Goal: Information Seeking & Learning: Learn about a topic

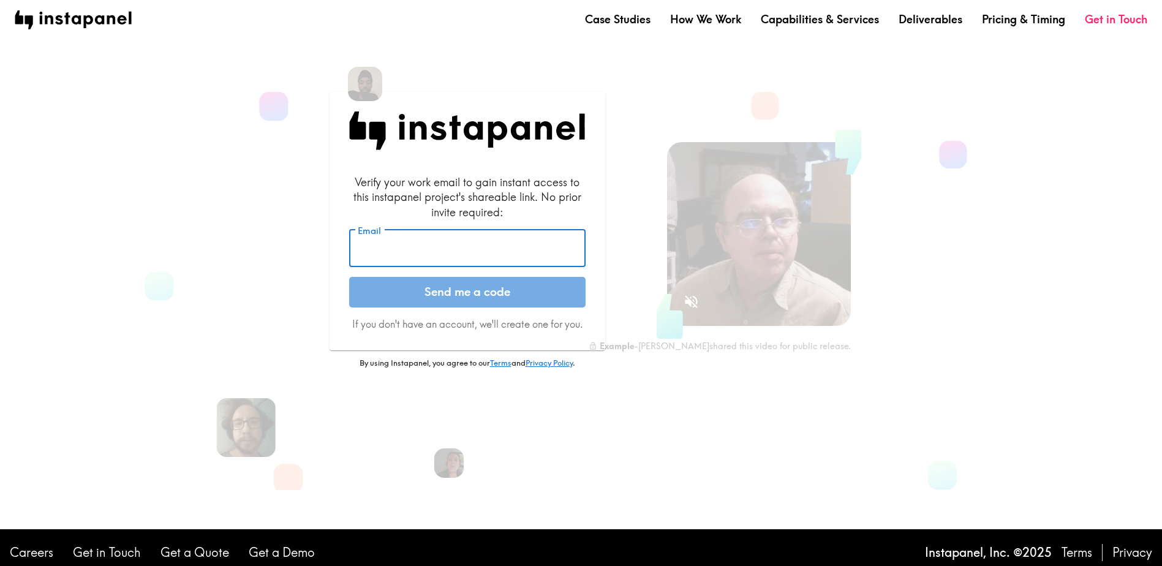
click at [421, 260] on input "Email" at bounding box center [467, 249] width 237 height 38
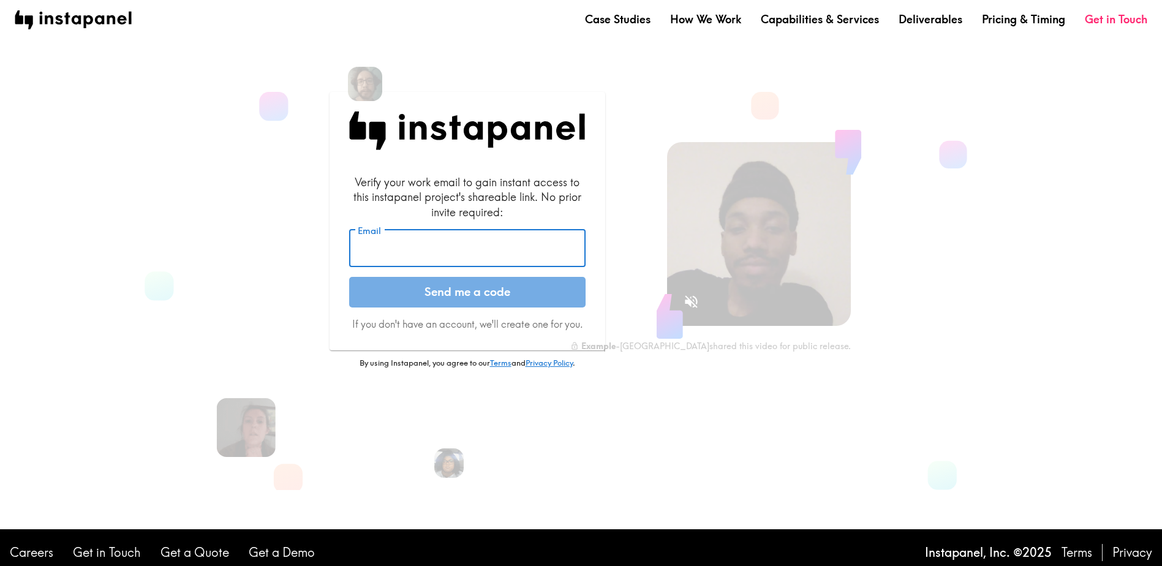
type input "angie.huber@smashburger.com"
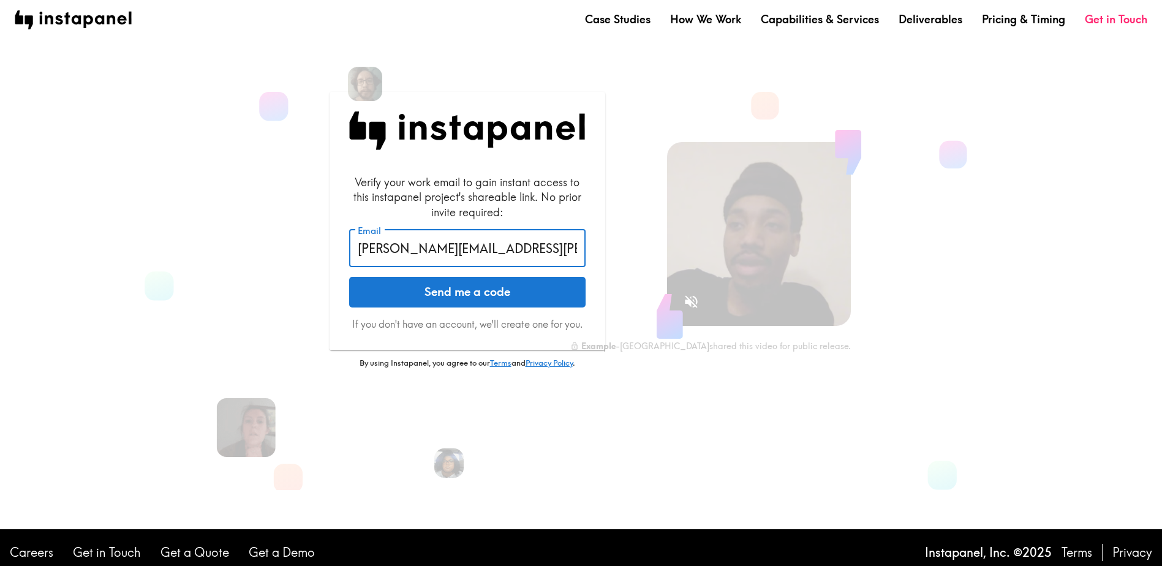
click at [450, 297] on button "Send me a code" at bounding box center [467, 292] width 237 height 31
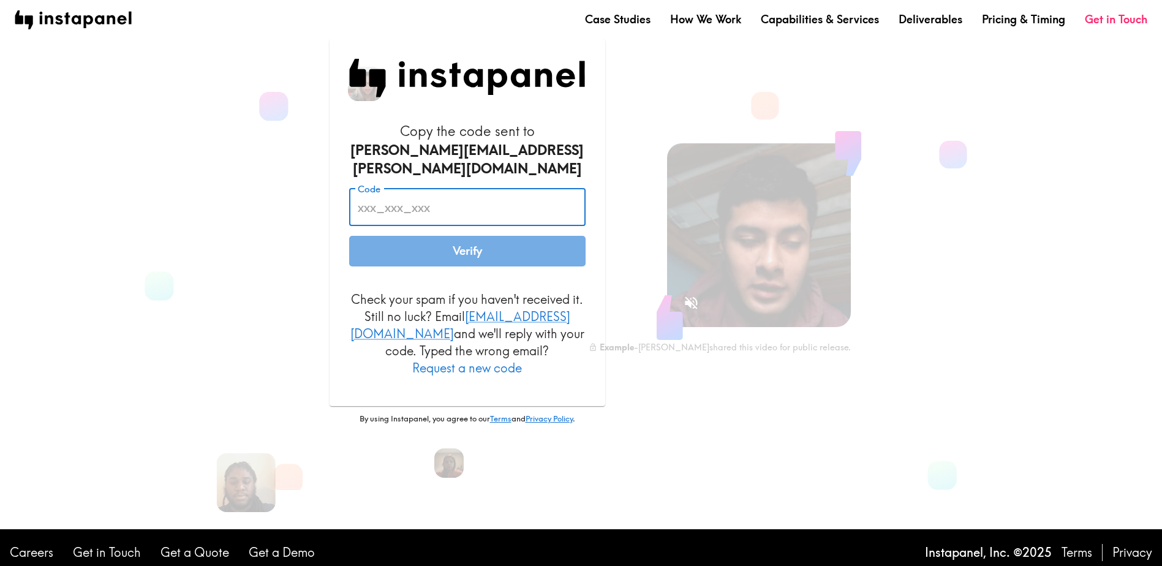
paste input "85H_Frd_jEM"
type input "85H_Frd_jEM"
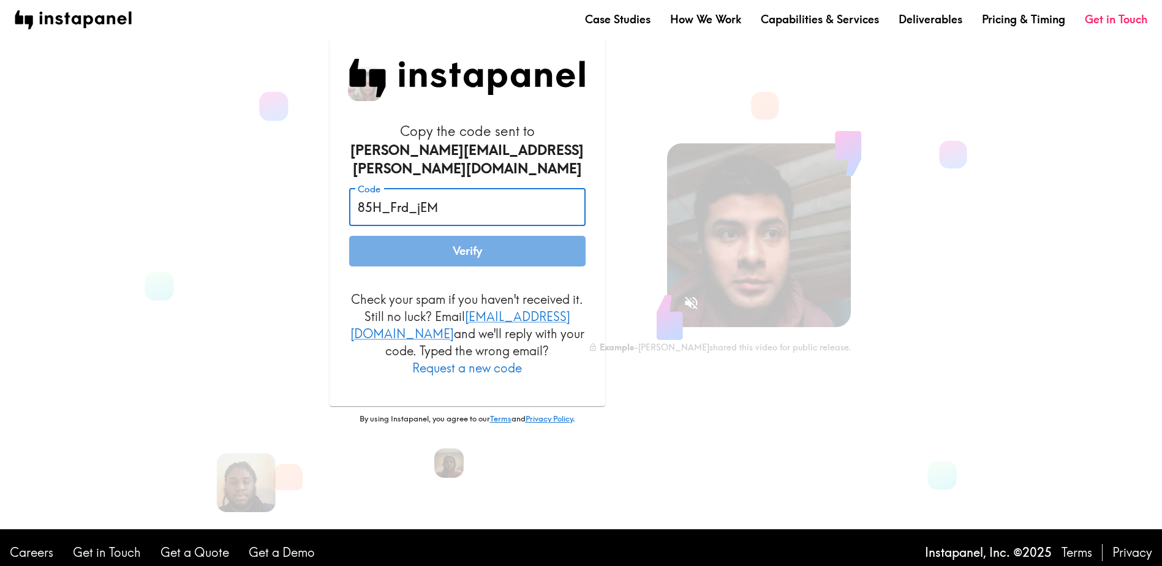
drag, startPoint x: 436, startPoint y: 254, endPoint x: 422, endPoint y: 270, distance: 21.3
click at [435, 254] on button "Verify" at bounding box center [467, 251] width 237 height 31
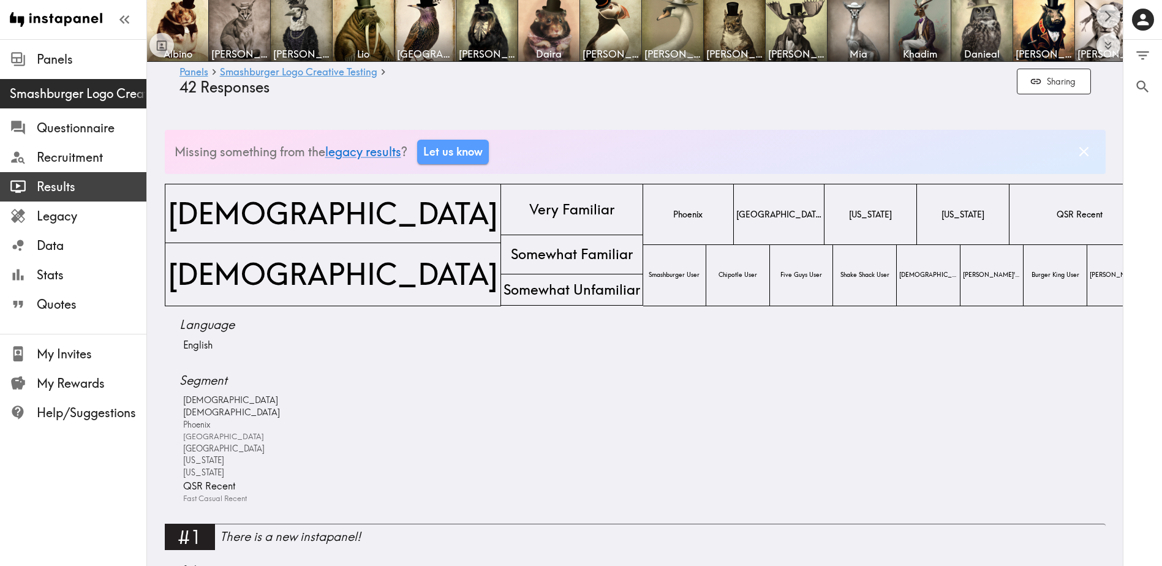
click at [47, 183] on span "Results" at bounding box center [92, 186] width 110 height 17
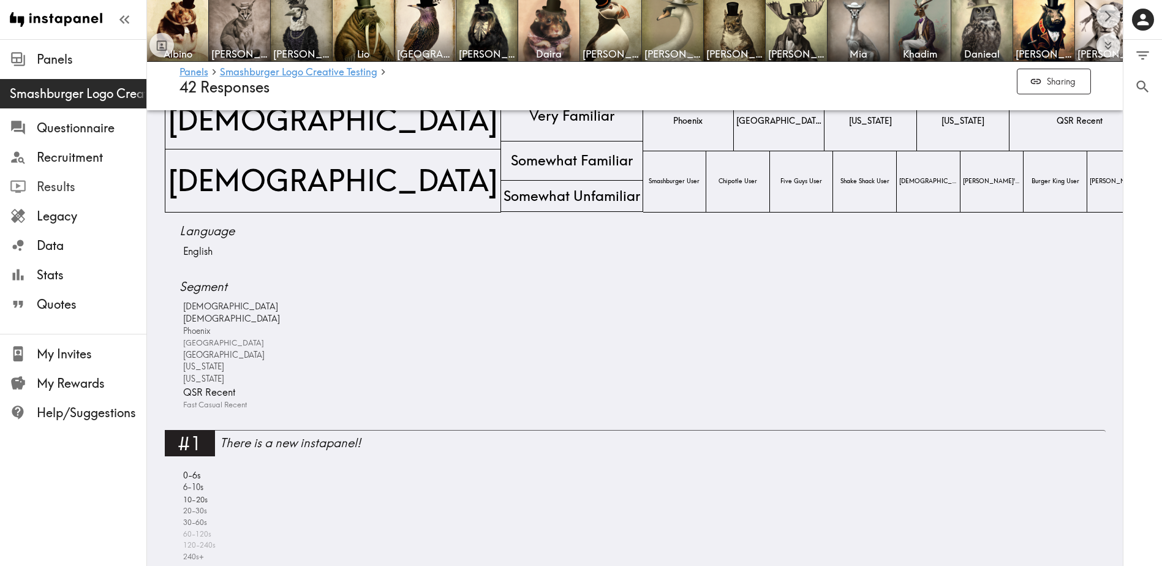
scroll to position [123, 0]
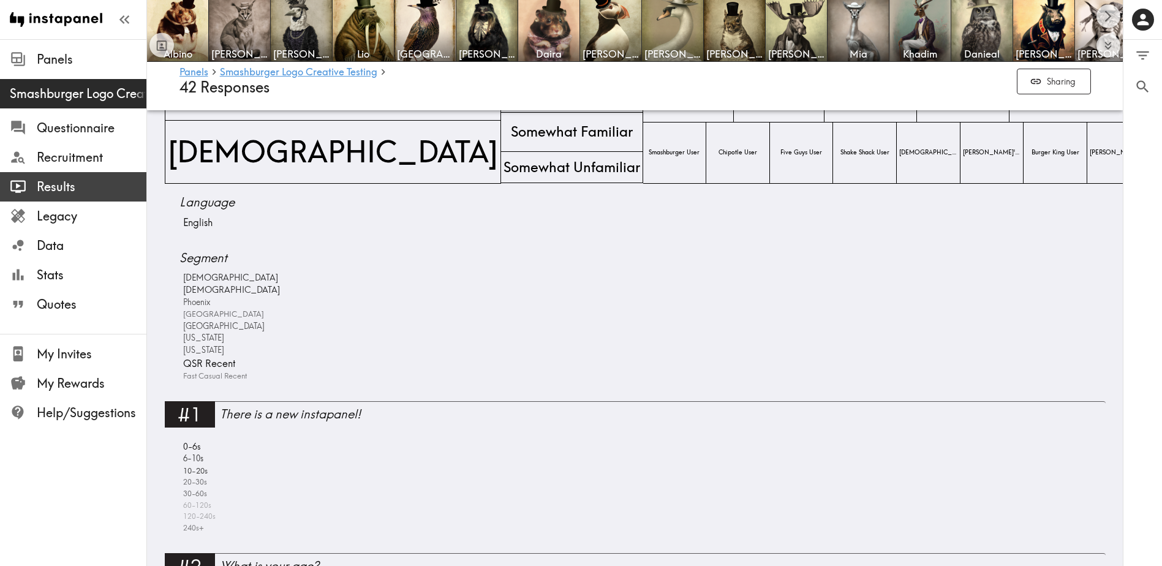
click at [73, 183] on span "Results" at bounding box center [92, 186] width 110 height 17
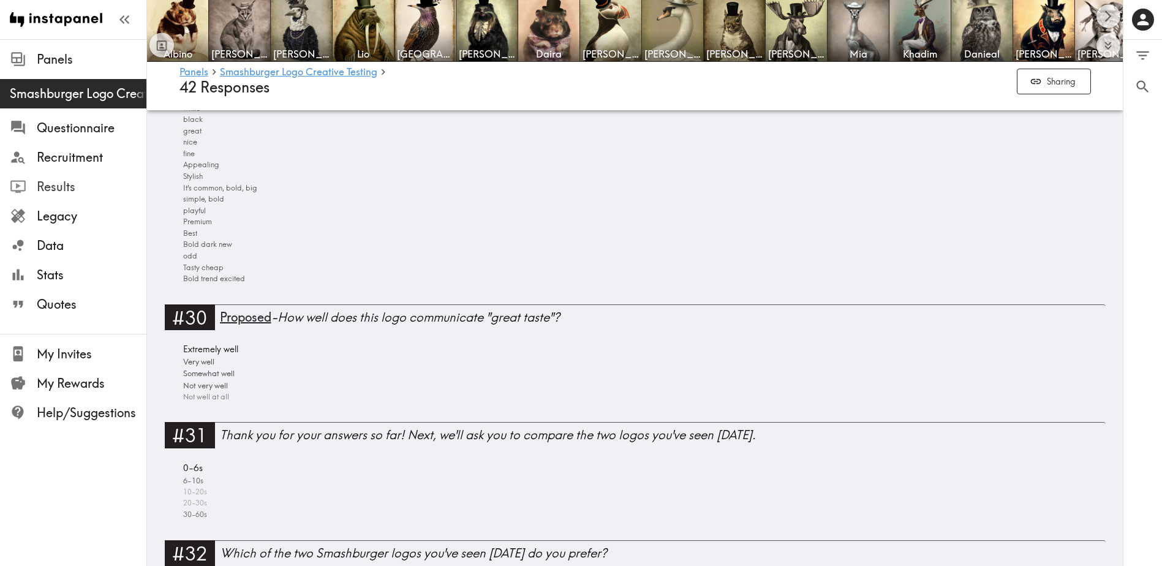
scroll to position [5317, 0]
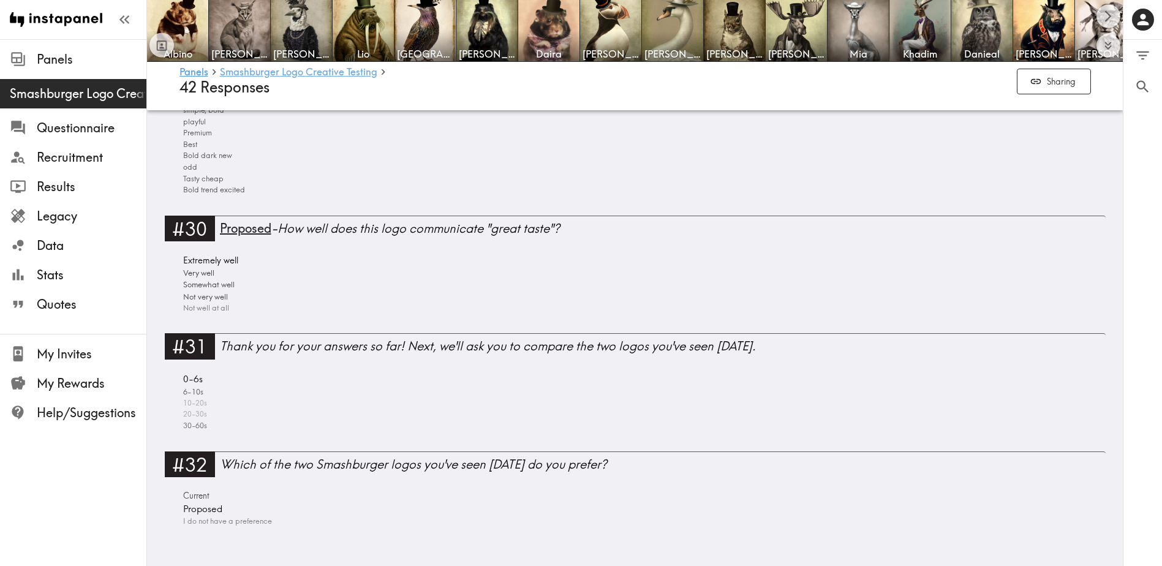
click at [352, 70] on link "Smashburger Logo Creative Testing" at bounding box center [298, 73] width 157 height 12
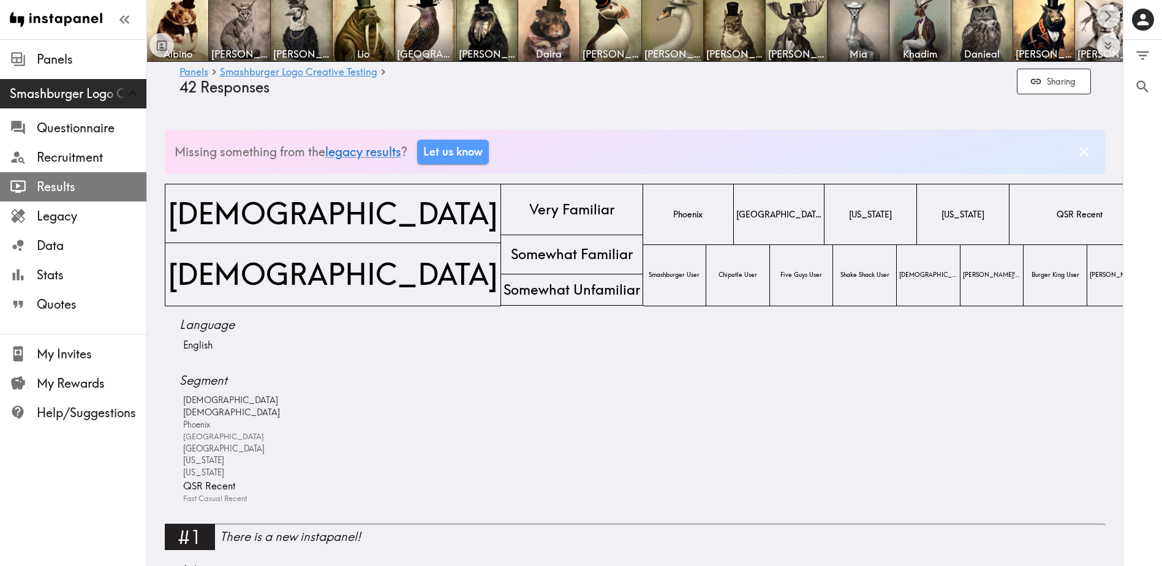
click at [75, 183] on span "Results" at bounding box center [92, 186] width 110 height 17
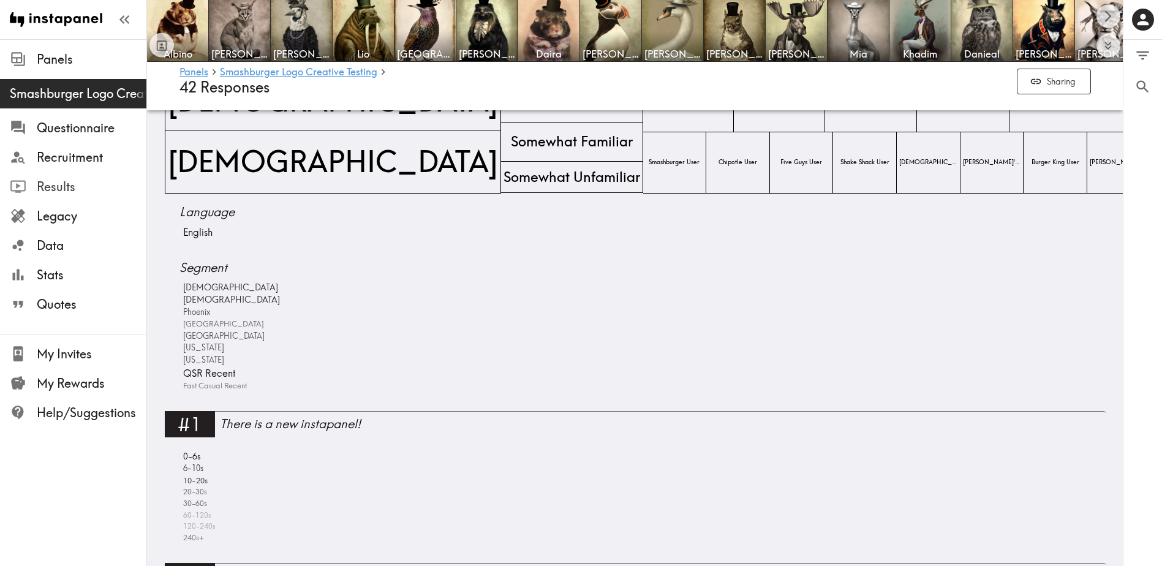
scroll to position [123, 0]
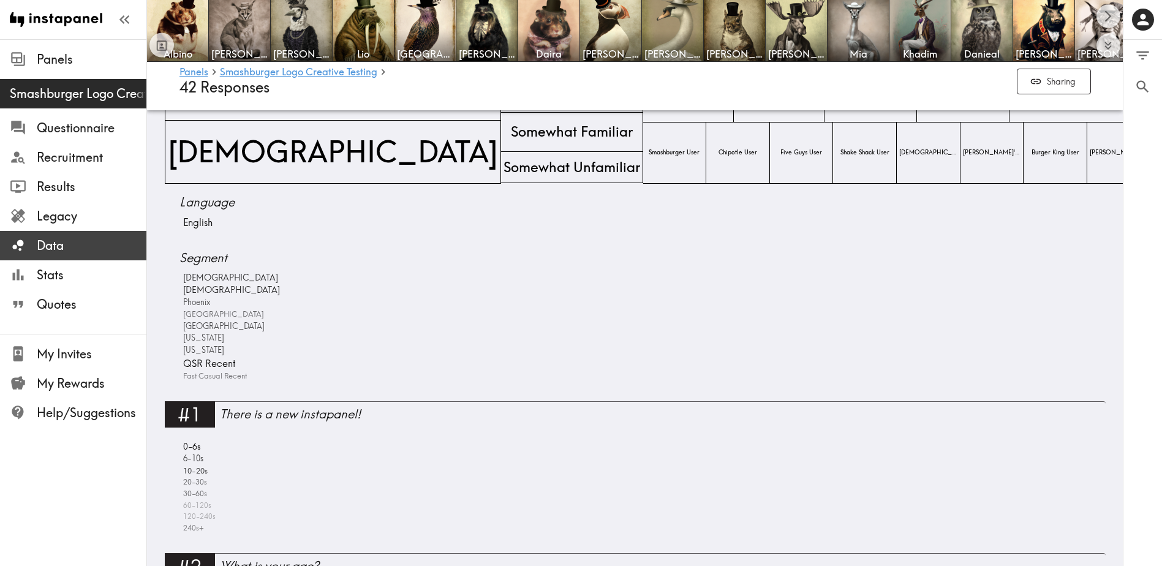
click at [67, 252] on span "Data" at bounding box center [92, 245] width 110 height 17
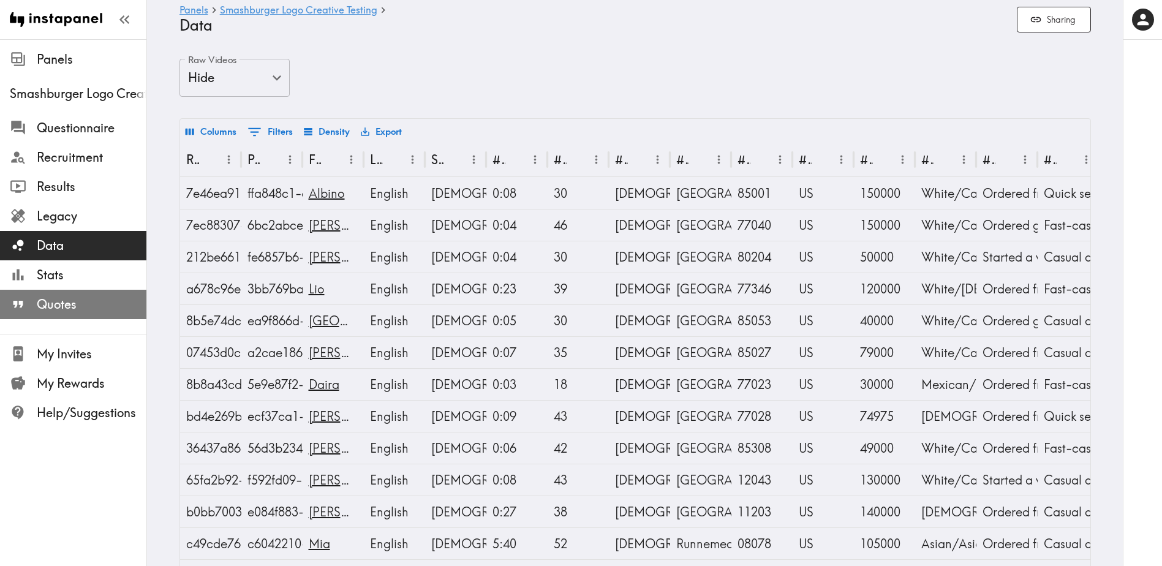
click at [77, 296] on span "Quotes" at bounding box center [92, 304] width 110 height 17
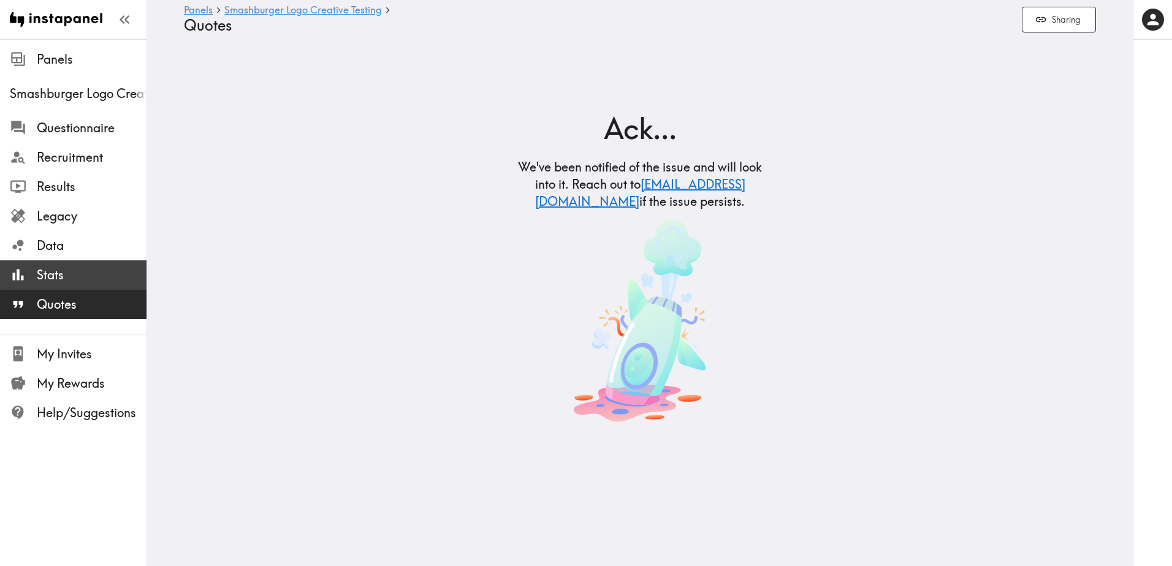
click at [61, 275] on span "Stats" at bounding box center [92, 275] width 110 height 17
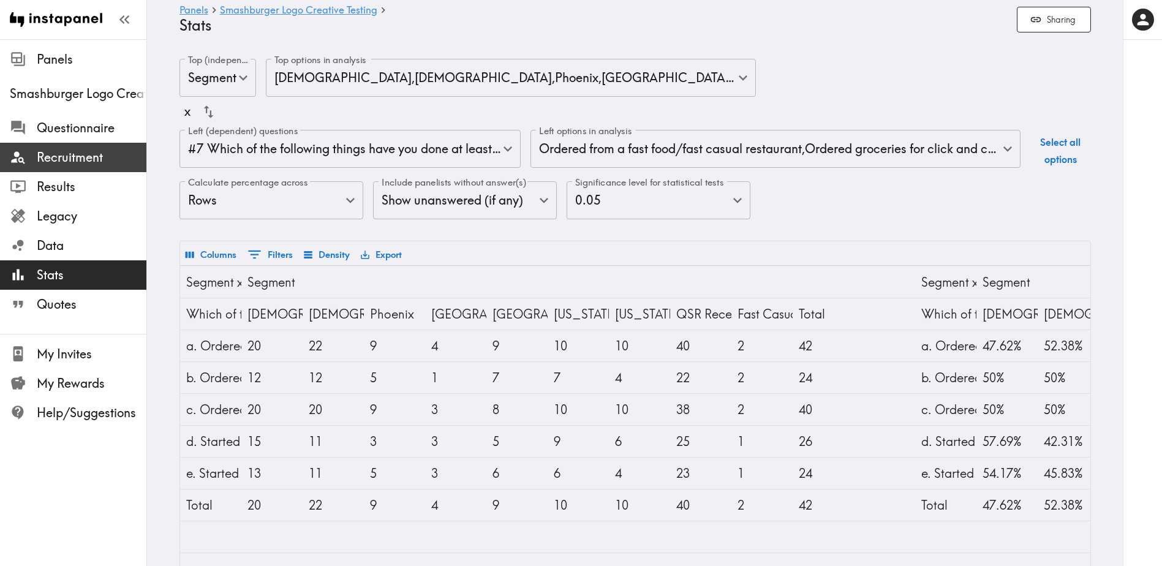
click at [74, 159] on span "Recruitment" at bounding box center [92, 157] width 110 height 17
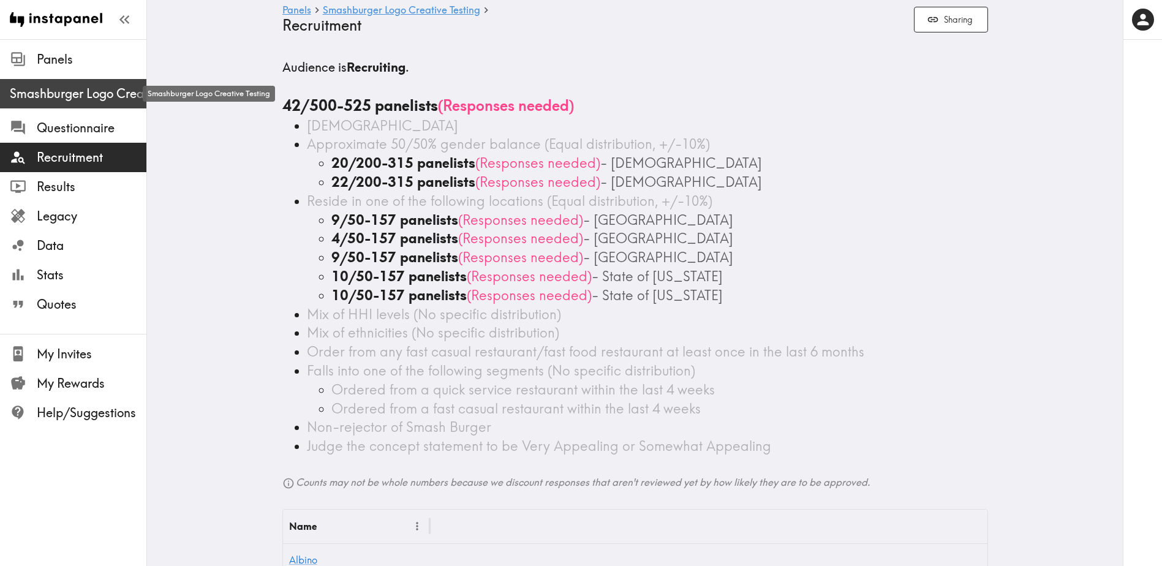
click at [94, 98] on span "Smashburger Logo Creative Testing" at bounding box center [78, 93] width 137 height 17
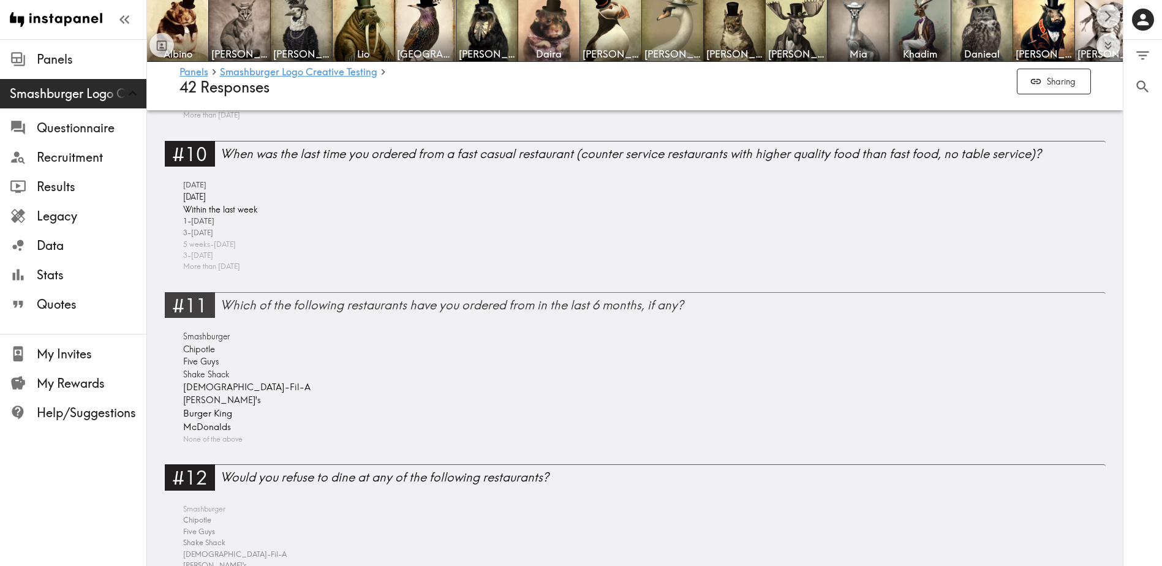
scroll to position [1777, 0]
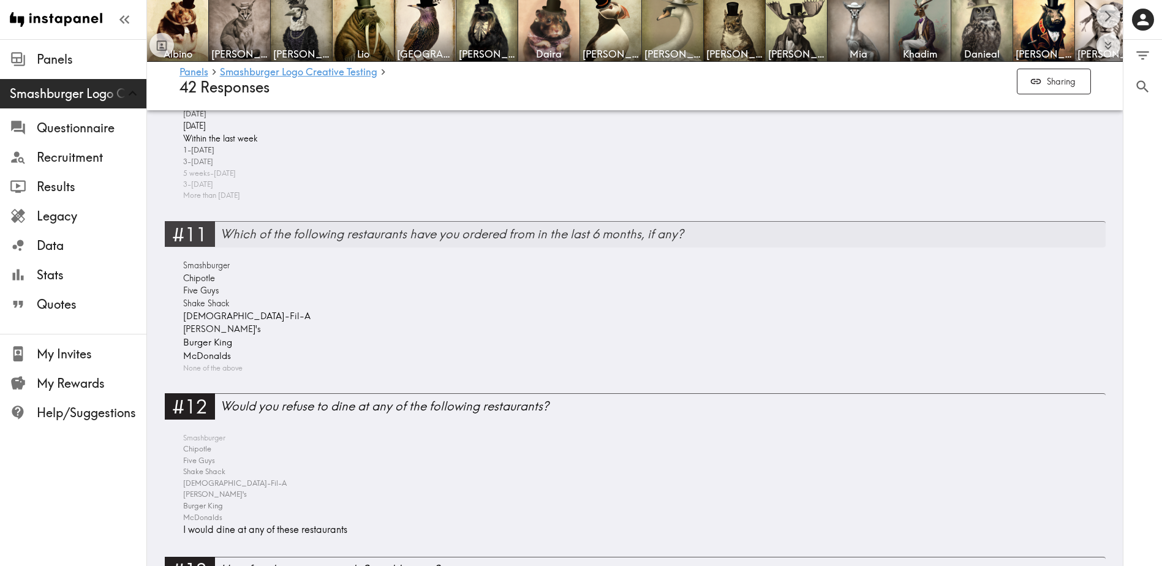
click at [260, 231] on div "Which of the following restaurants have you ordered from in the last 6 months, …" at bounding box center [663, 234] width 886 height 17
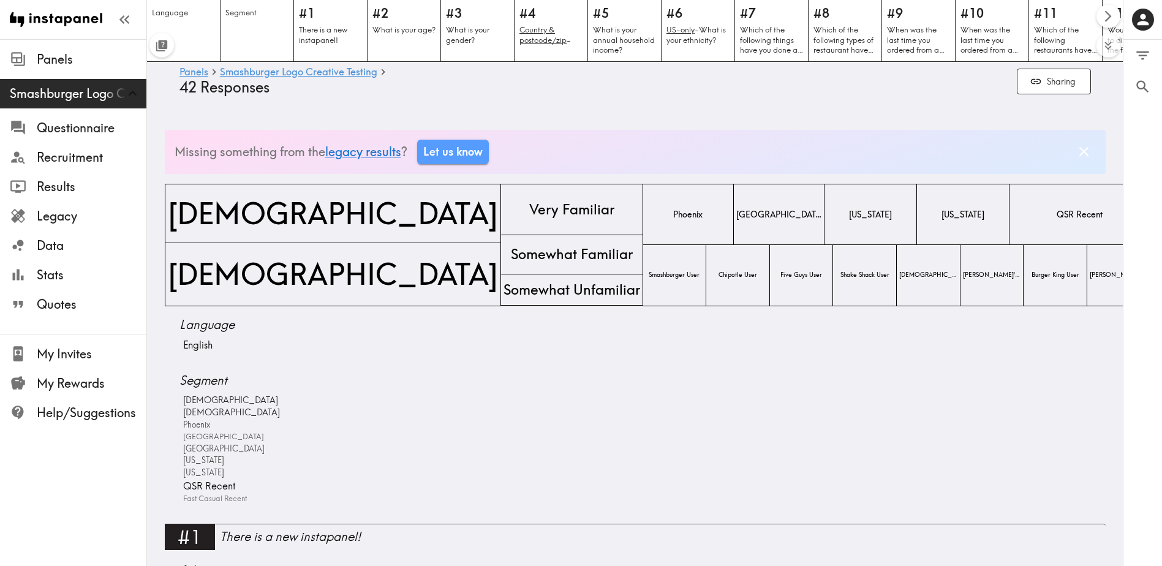
click at [1109, 17] on icon "Scroll right" at bounding box center [1109, 16] width 14 height 14
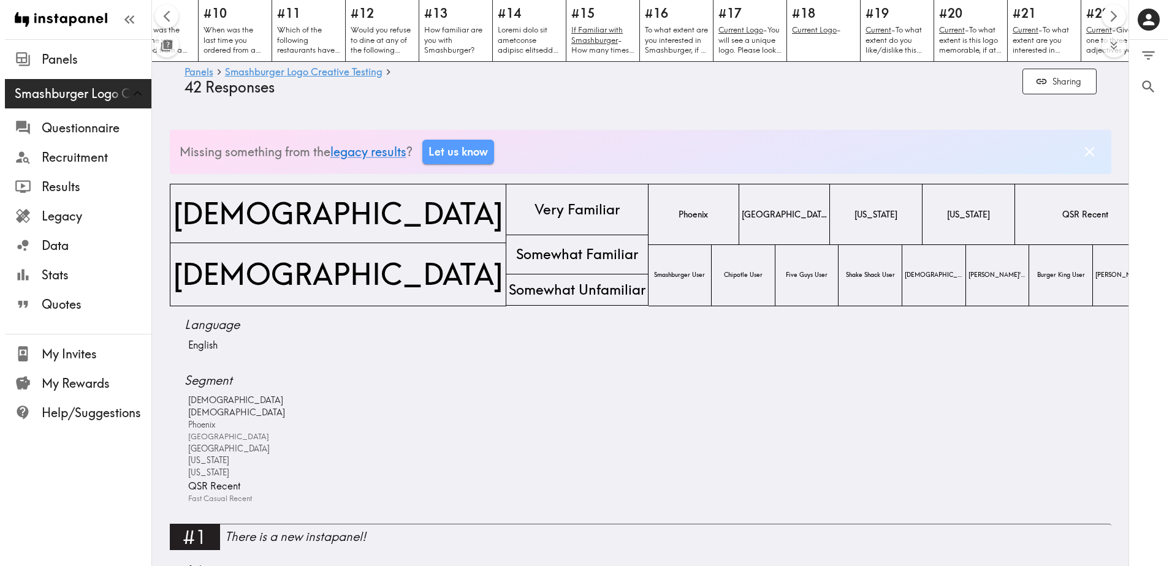
scroll to position [0, 976]
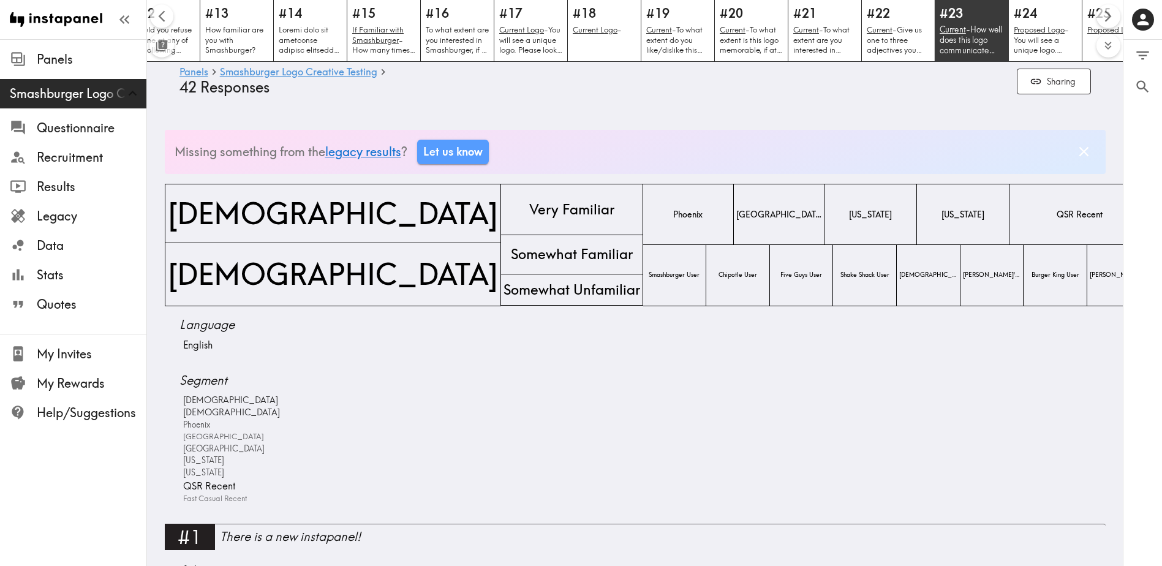
click at [980, 50] on p "Current - How well does this logo communicate "great taste"?" at bounding box center [972, 40] width 64 height 31
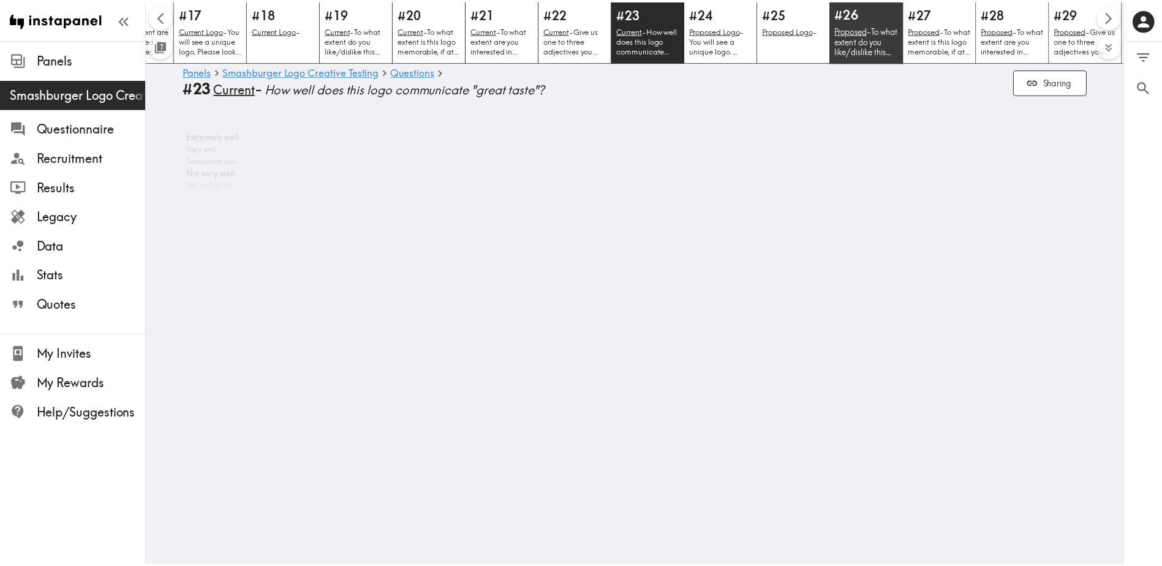
scroll to position [0, 1309]
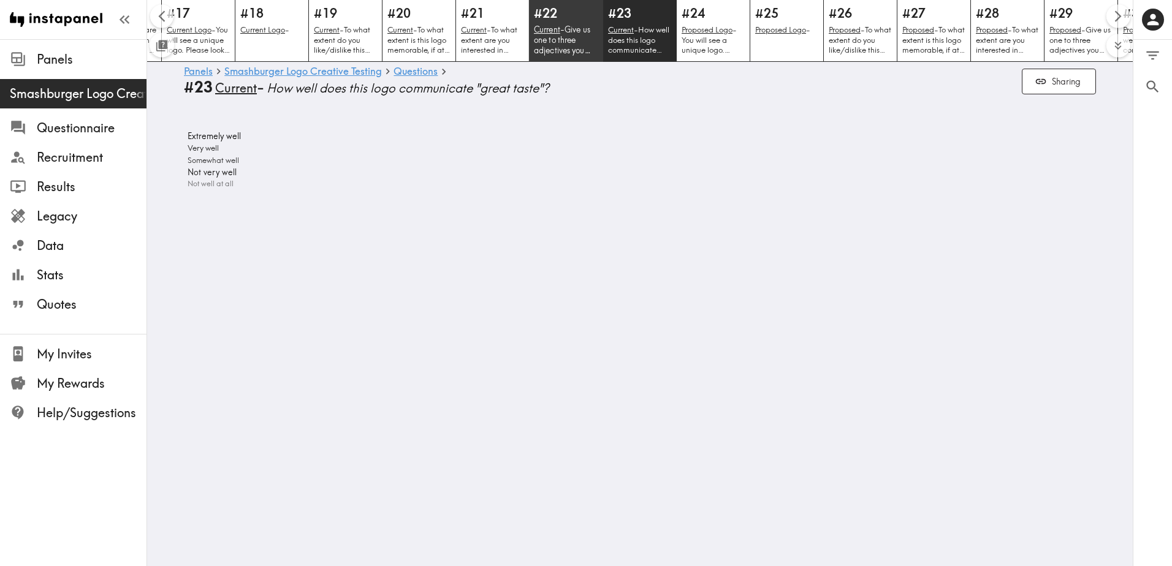
click at [561, 40] on p "Current - Give us one to three adjectives you would use to describe the logo." at bounding box center [566, 40] width 64 height 31
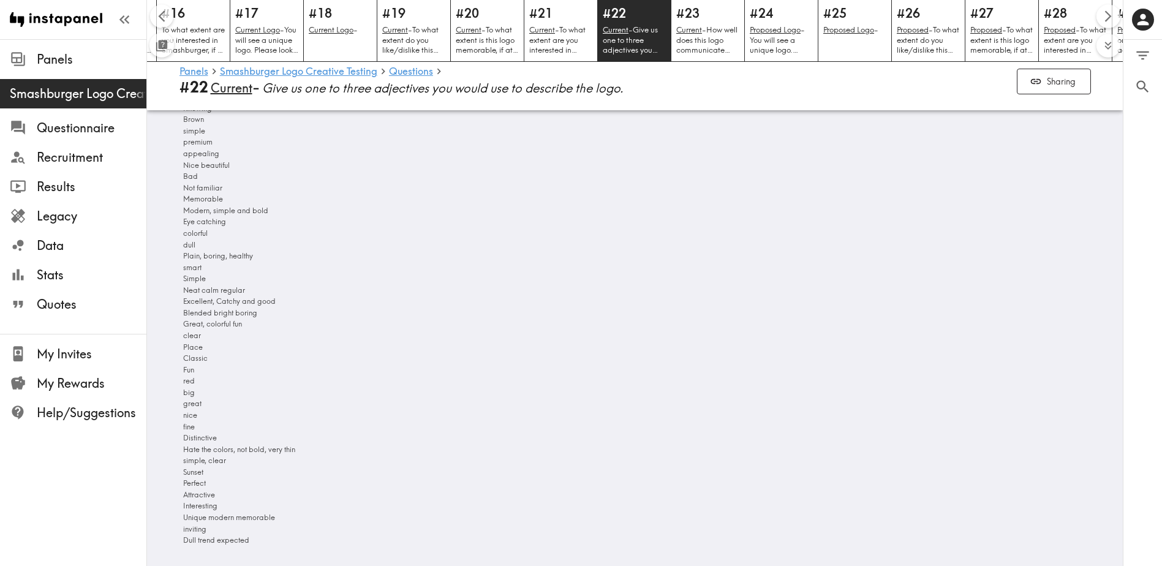
scroll to position [219, 0]
click at [707, 36] on p "Current - How well does this logo communicate "great taste"?" at bounding box center [708, 40] width 64 height 31
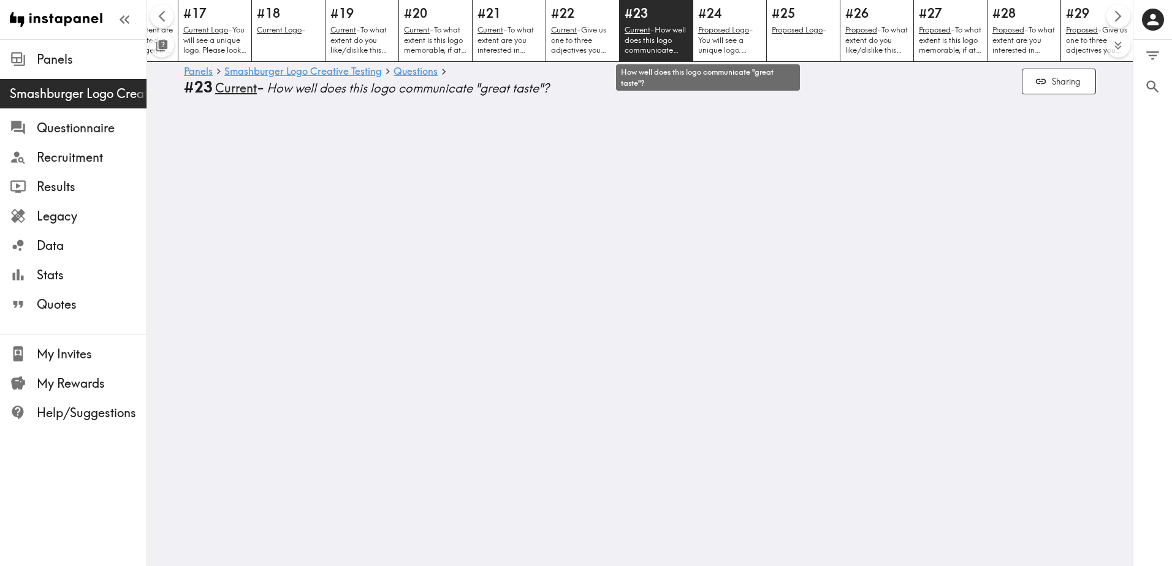
scroll to position [0, 1309]
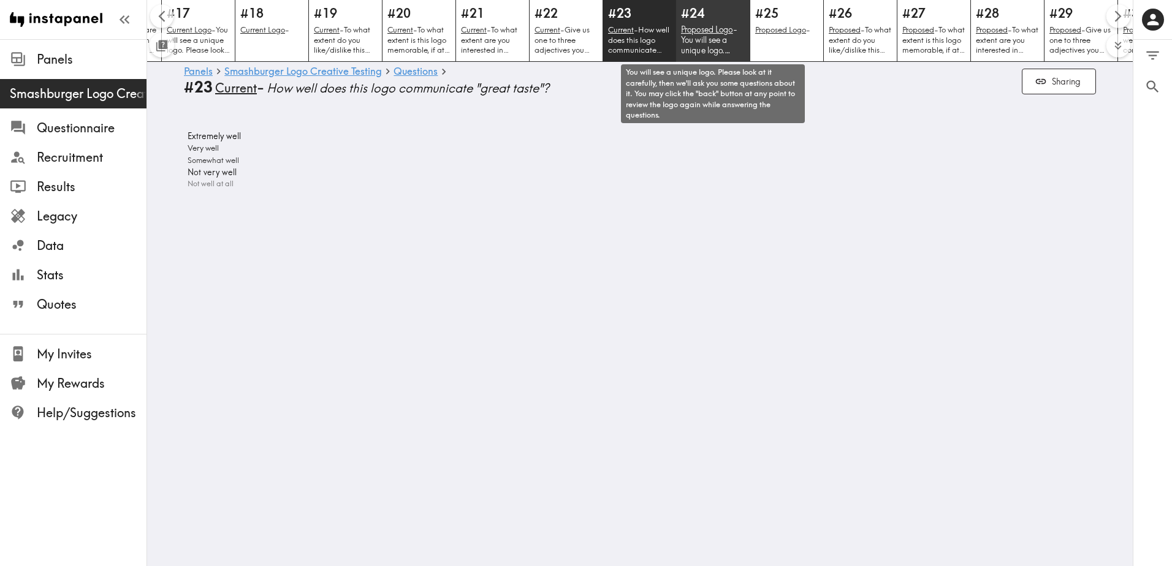
click at [727, 37] on p "Proposed Logo - You will see a unique logo. Please look at it carefully, then w…" at bounding box center [713, 40] width 64 height 31
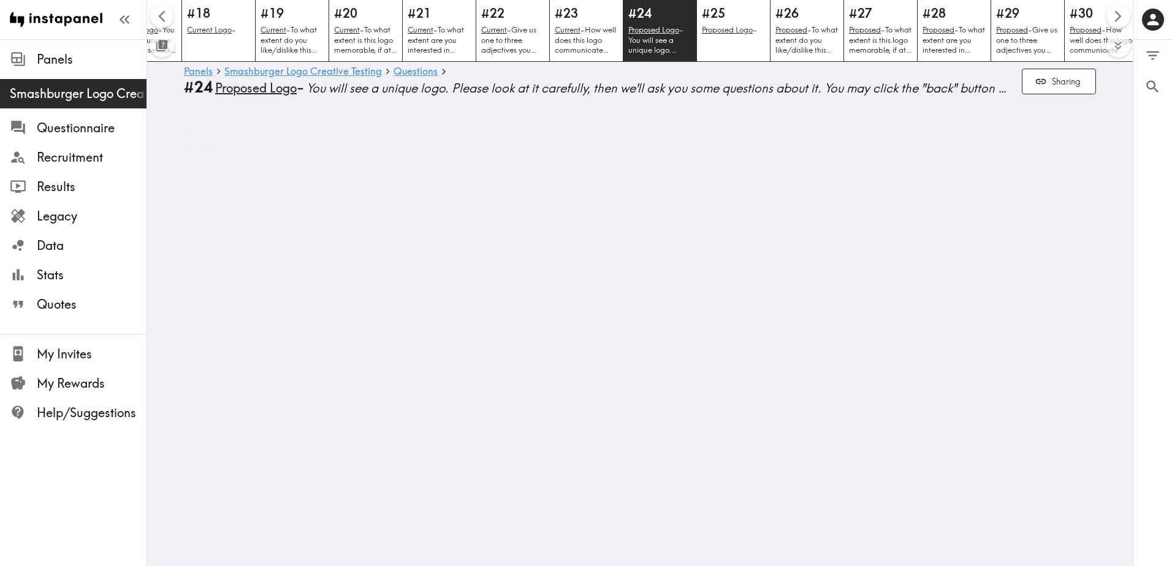
scroll to position [0, 1382]
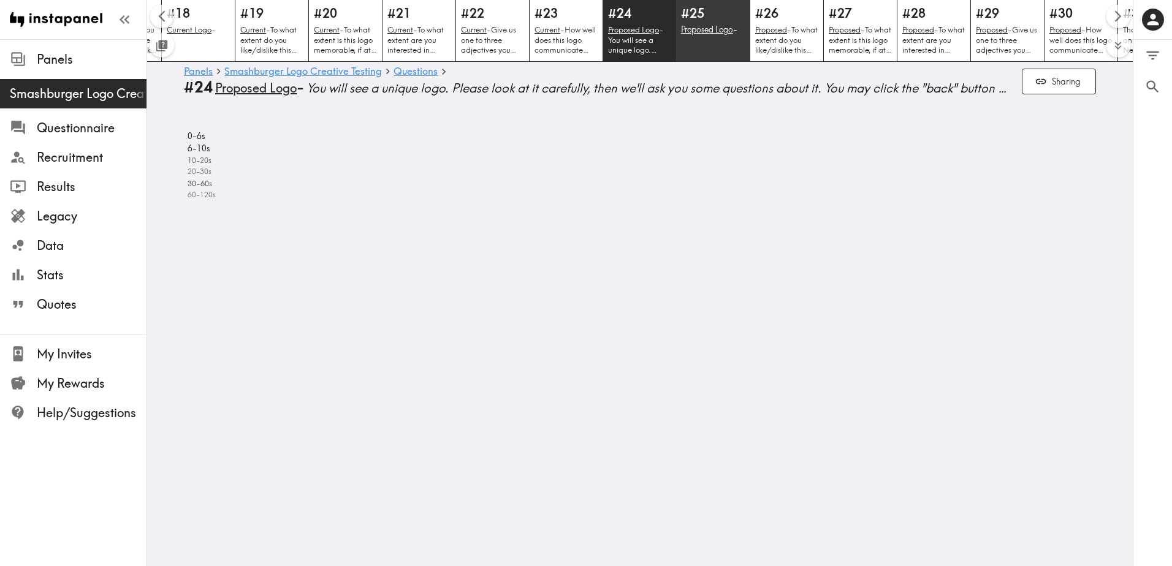
click at [719, 34] on u "Proposed Logo" at bounding box center [707, 30] width 52 height 10
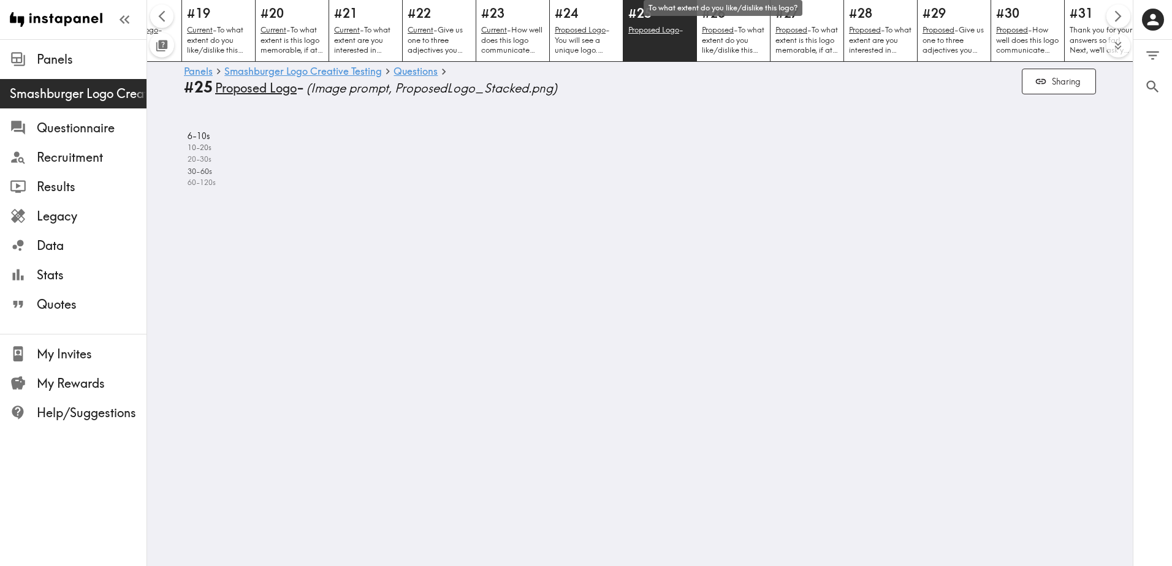
scroll to position [0, 1456]
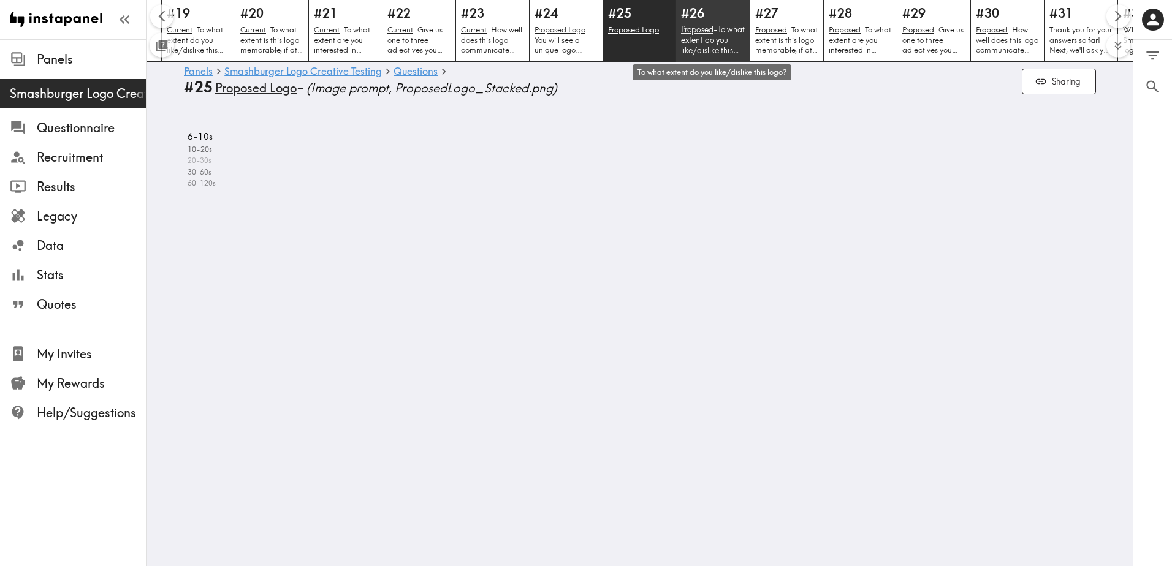
click at [695, 44] on p "Proposed - To what extent do you like/dislike this logo?" at bounding box center [713, 40] width 64 height 31
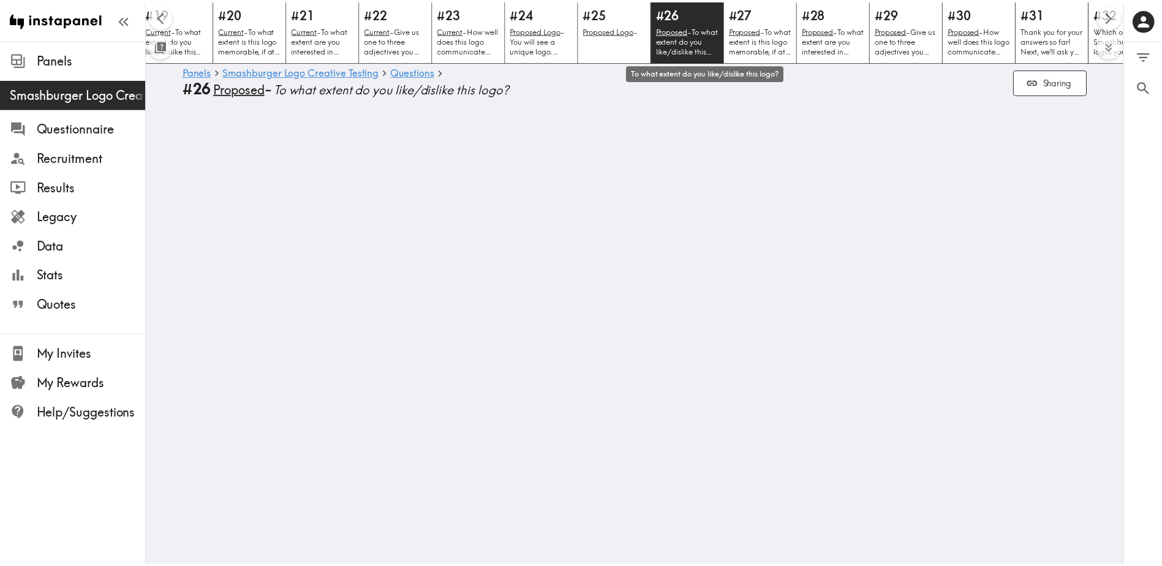
scroll to position [0, 1515]
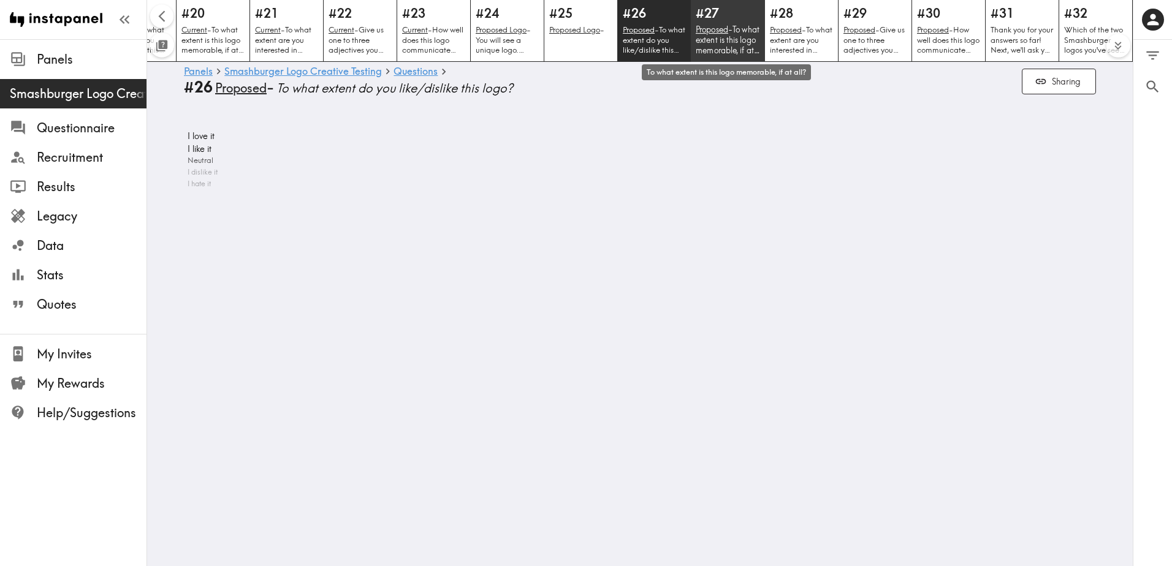
click at [736, 47] on p "Proposed - To what extent is this logo memorable, if at all?" at bounding box center [728, 40] width 64 height 31
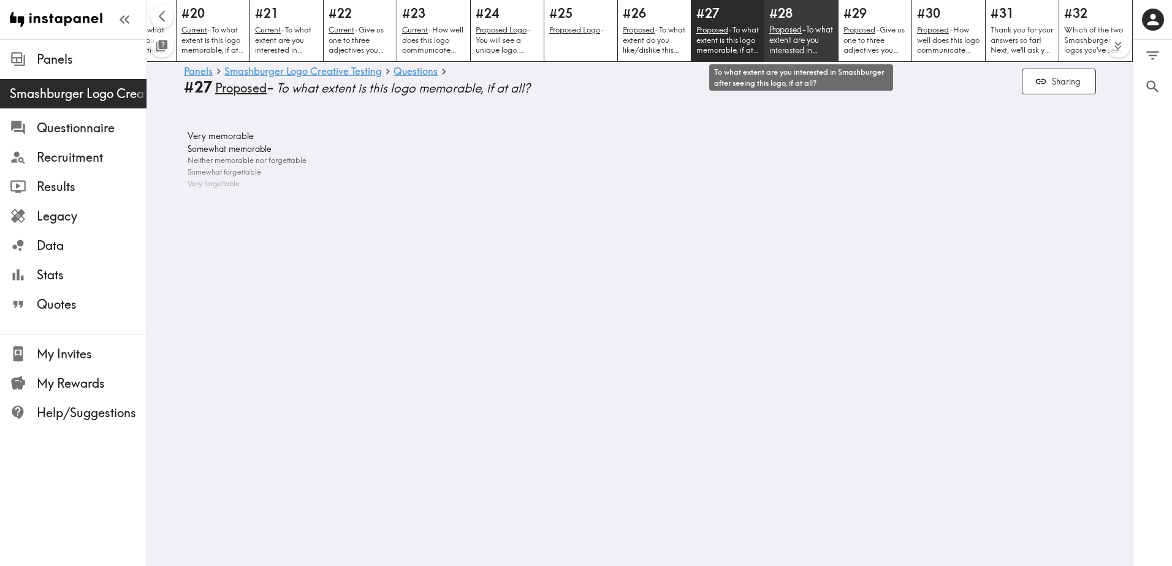
click at [804, 52] on p "Proposed - To what extent are you interested in Smashburger after seeing this l…" at bounding box center [801, 40] width 64 height 31
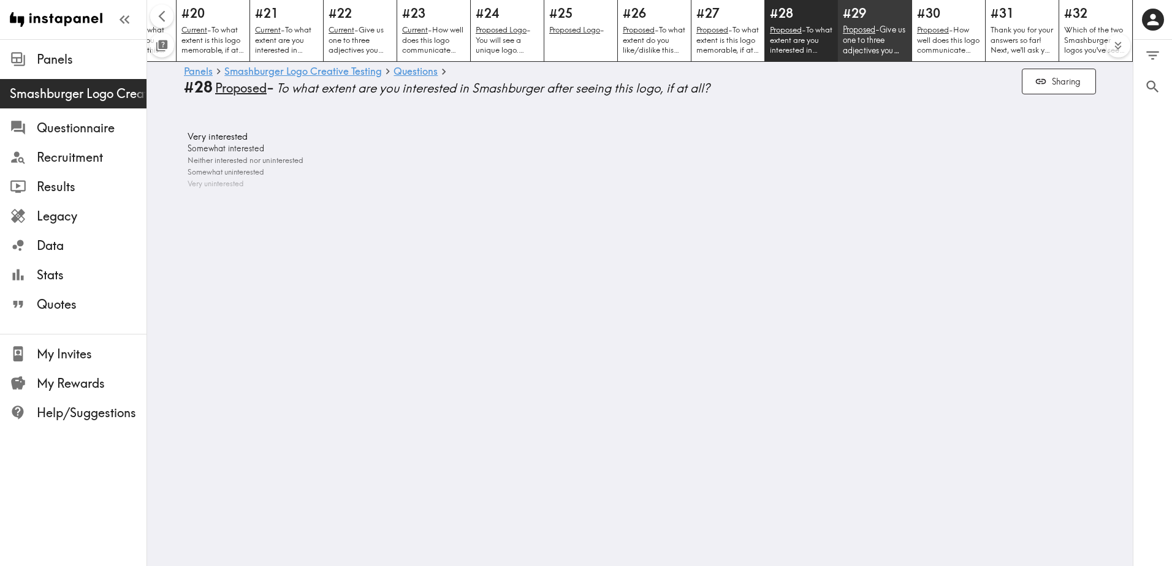
click at [857, 46] on p "Proposed - Give us one to three adjectives you would use to describe the logo." at bounding box center [875, 40] width 64 height 31
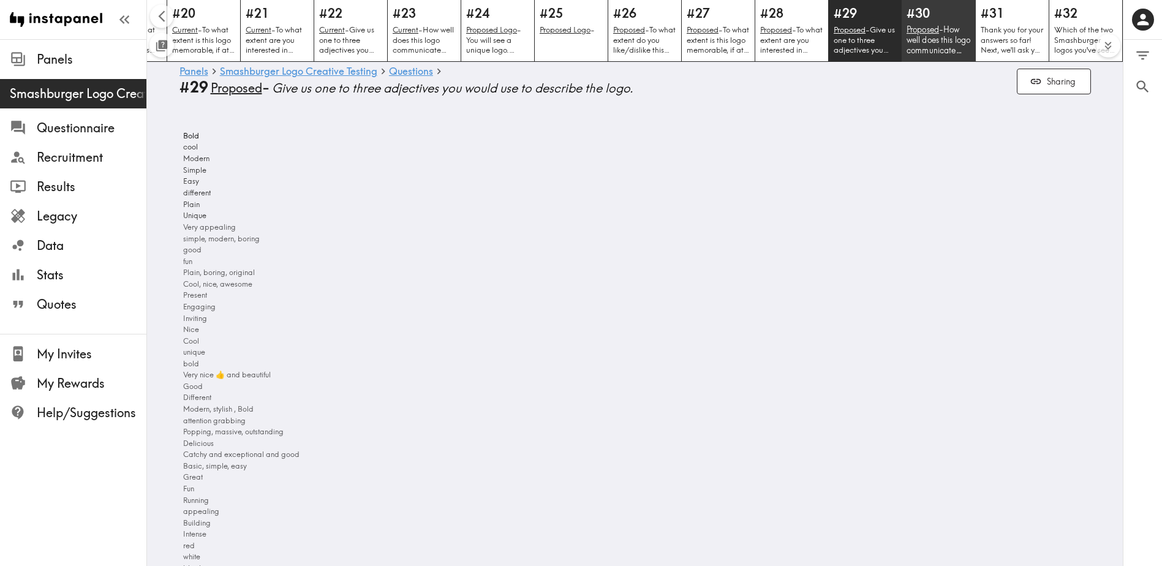
click at [941, 40] on p "Proposed - How well does this logo communicate "great taste"?" at bounding box center [939, 40] width 64 height 31
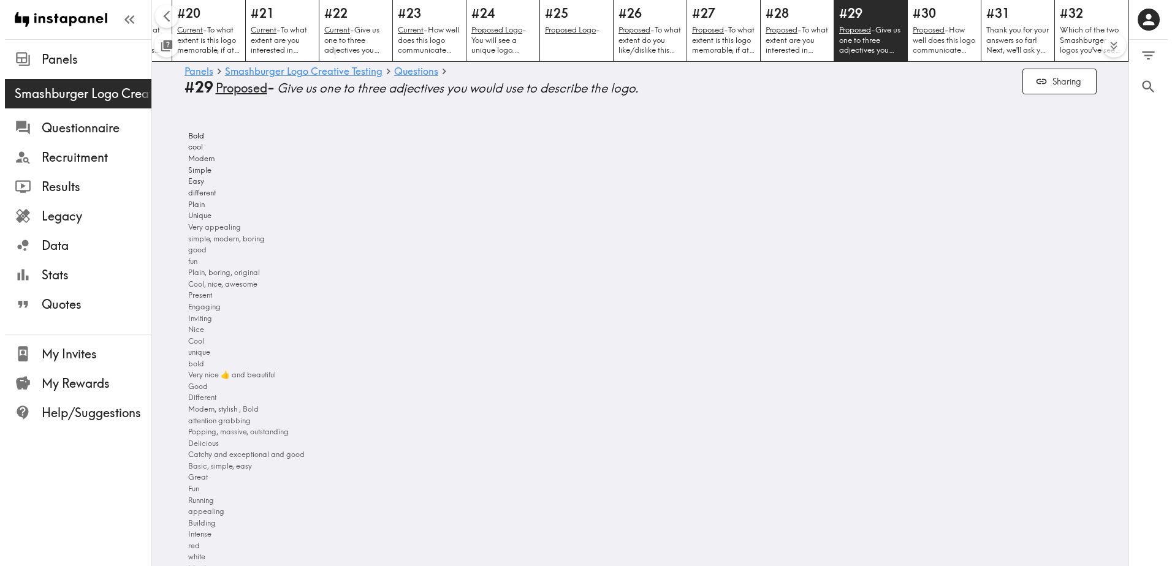
scroll to position [0, 1515]
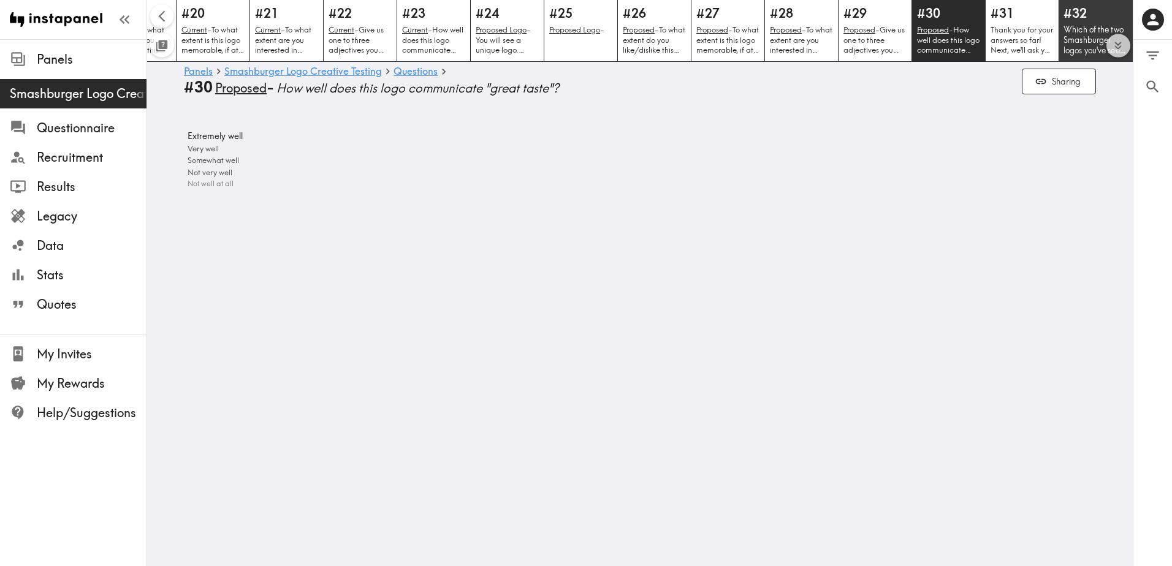
drag, startPoint x: 1078, startPoint y: 39, endPoint x: 1071, endPoint y: 53, distance: 15.1
click at [1078, 40] on p "Which of the two Smashburger logos you've seen [DATE] do you prefer?" at bounding box center [1095, 40] width 64 height 31
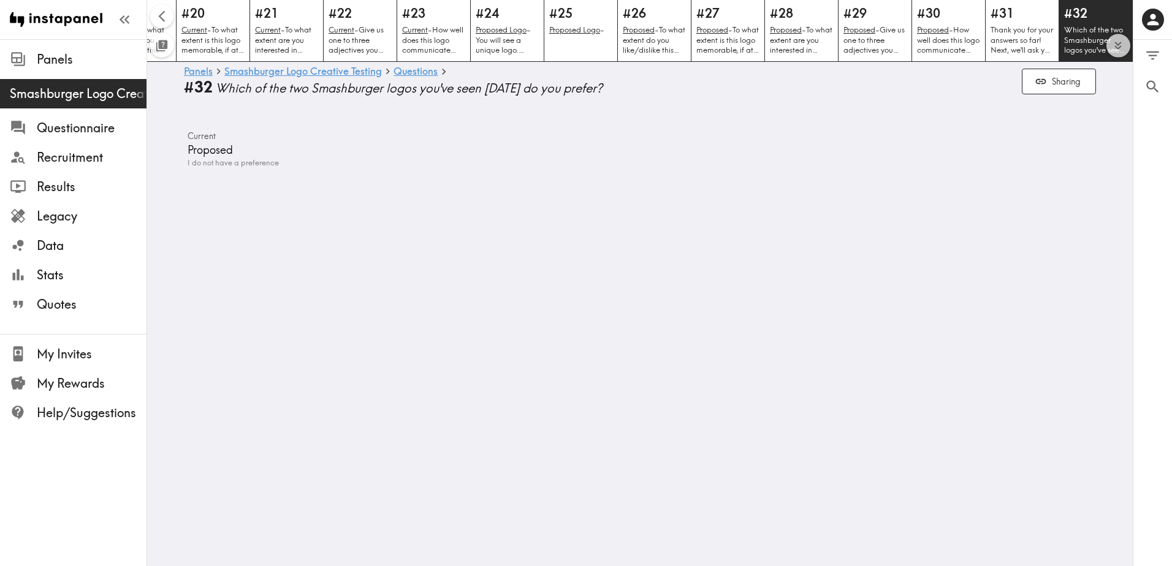
scroll to position [0, 1515]
